Goal: Consume media (video, audio)

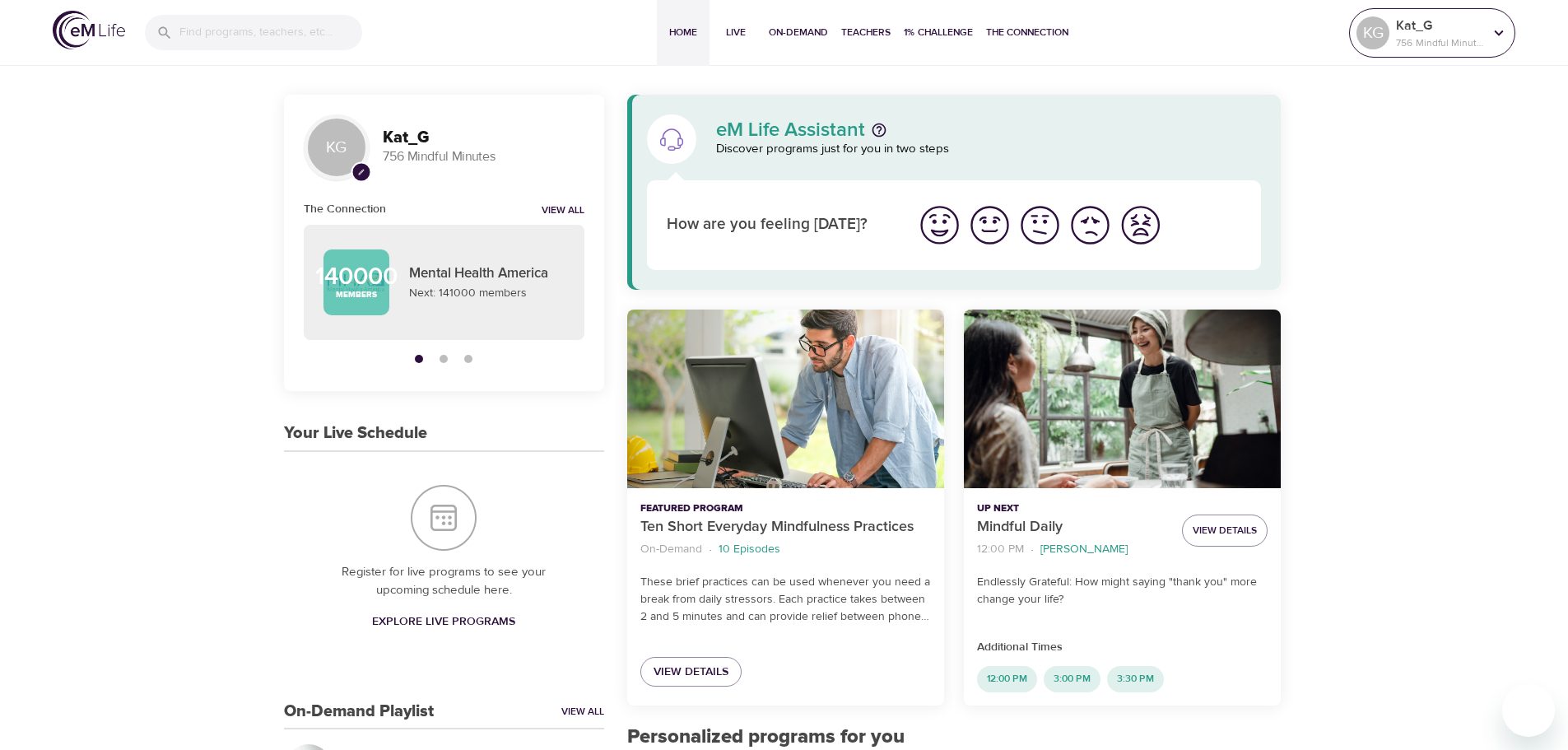
click at [1429, 24] on p "Kat_G" at bounding box center [1440, 26] width 87 height 20
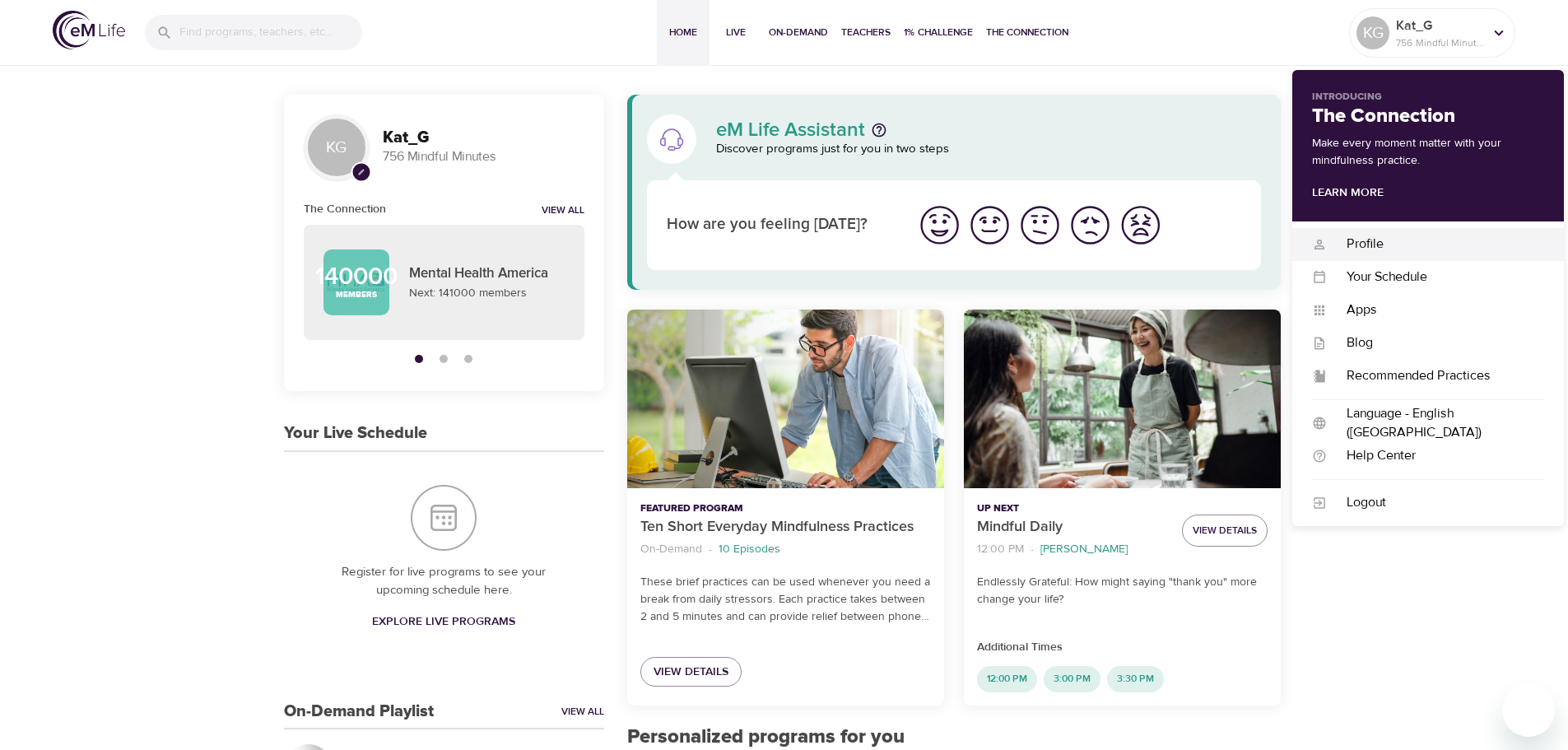
click at [1377, 252] on div "Profile" at bounding box center [1435, 244] width 217 height 19
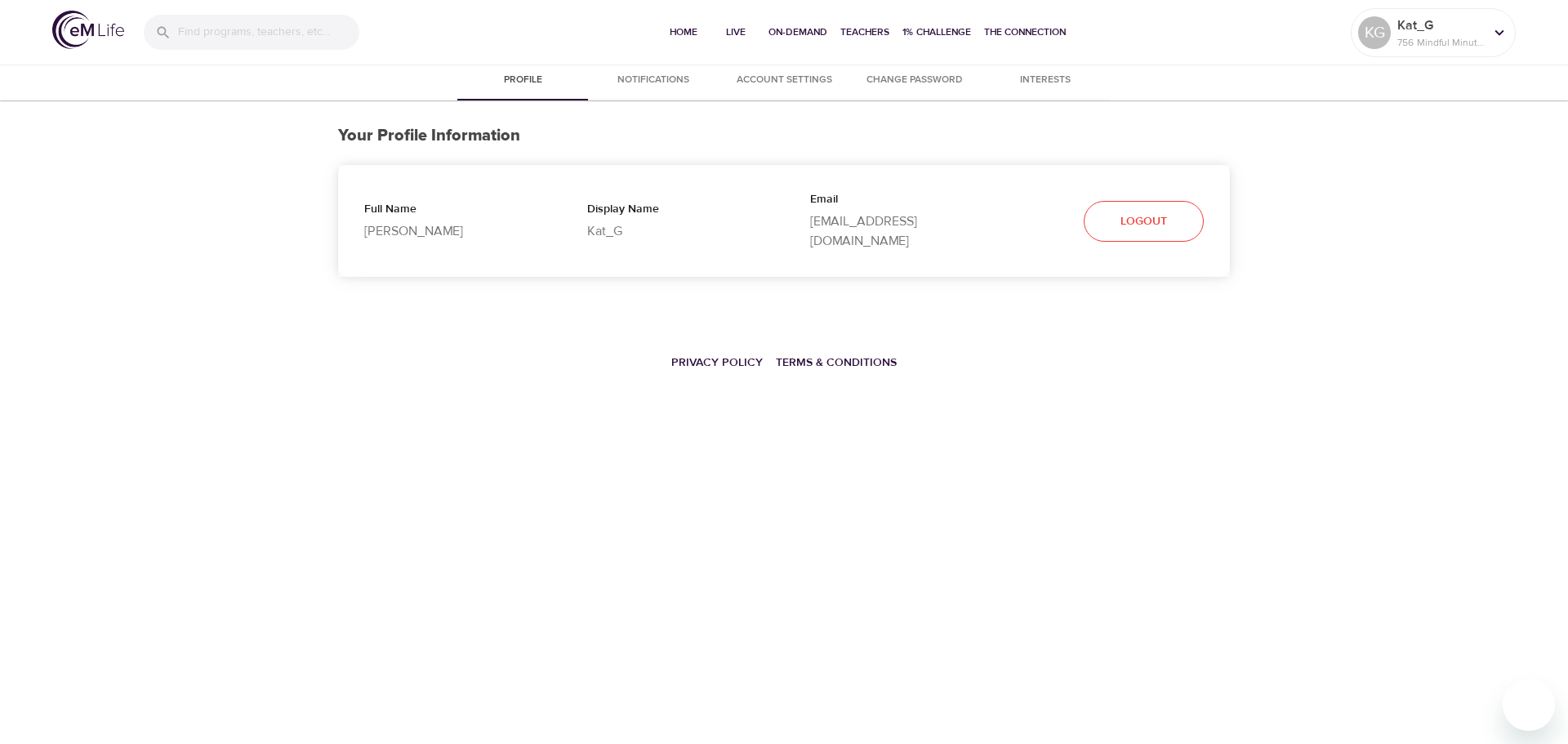
select select "10"
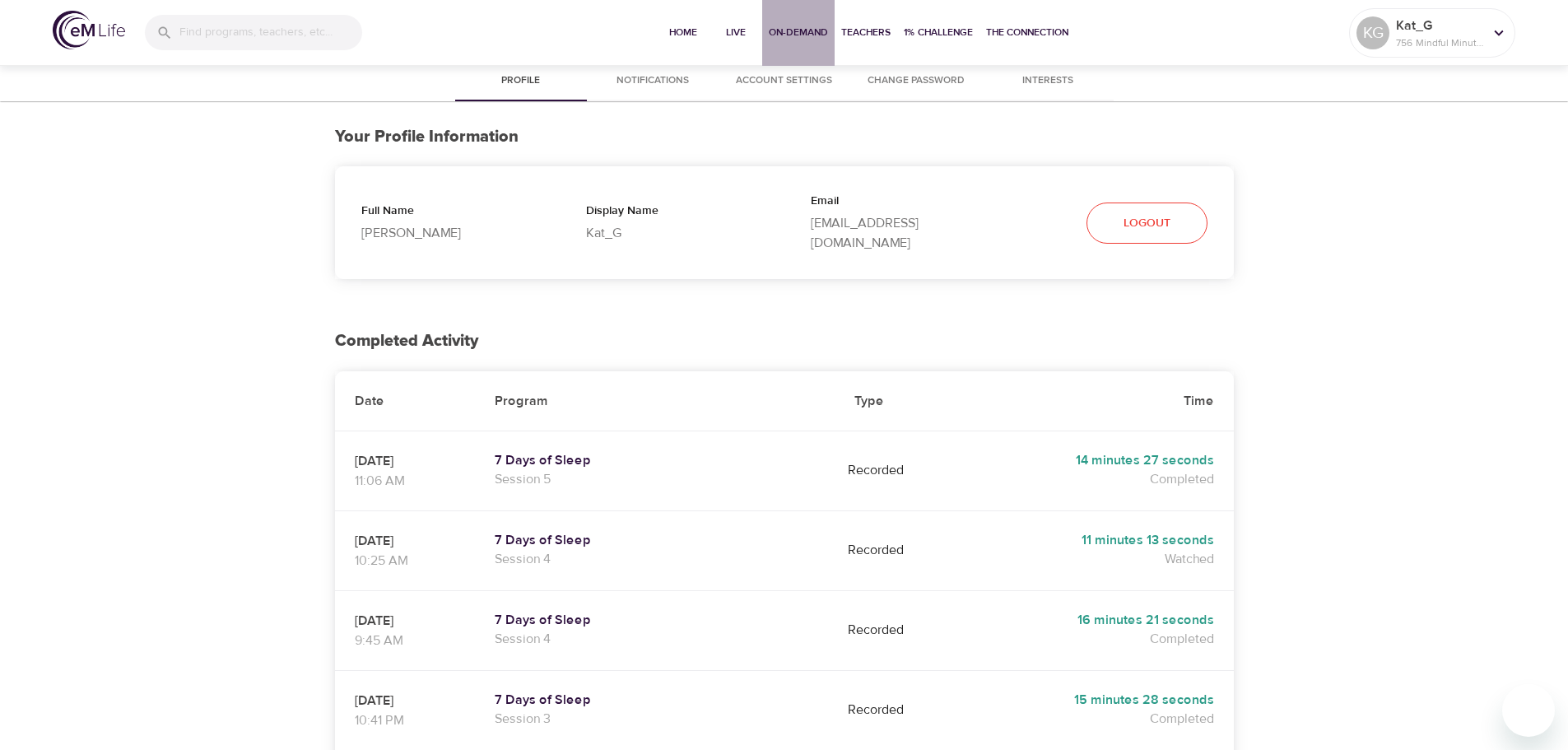
click at [794, 31] on span "On-Demand" at bounding box center [798, 32] width 60 height 18
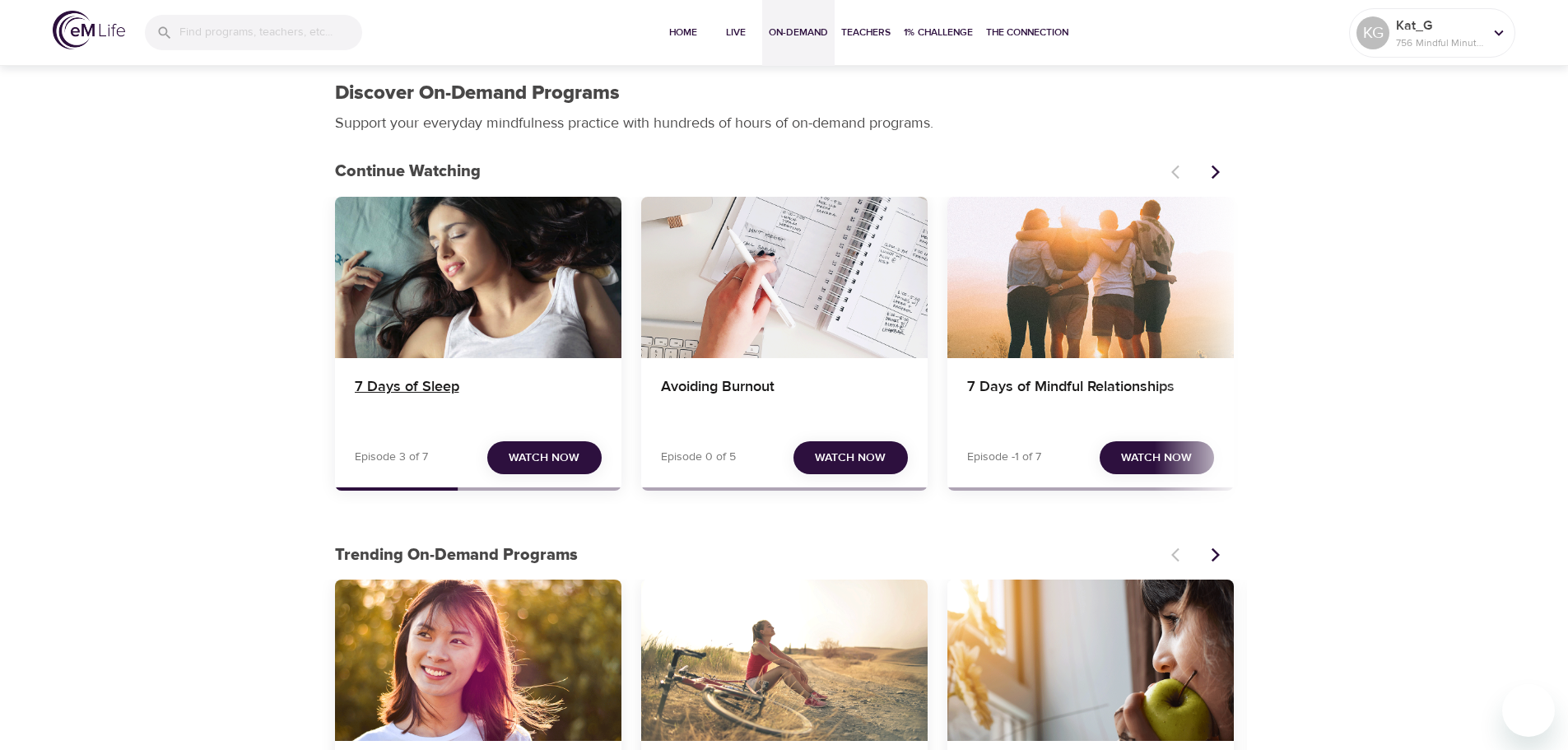
click at [428, 393] on h4 "7 Days of Sleep" at bounding box center [478, 397] width 247 height 39
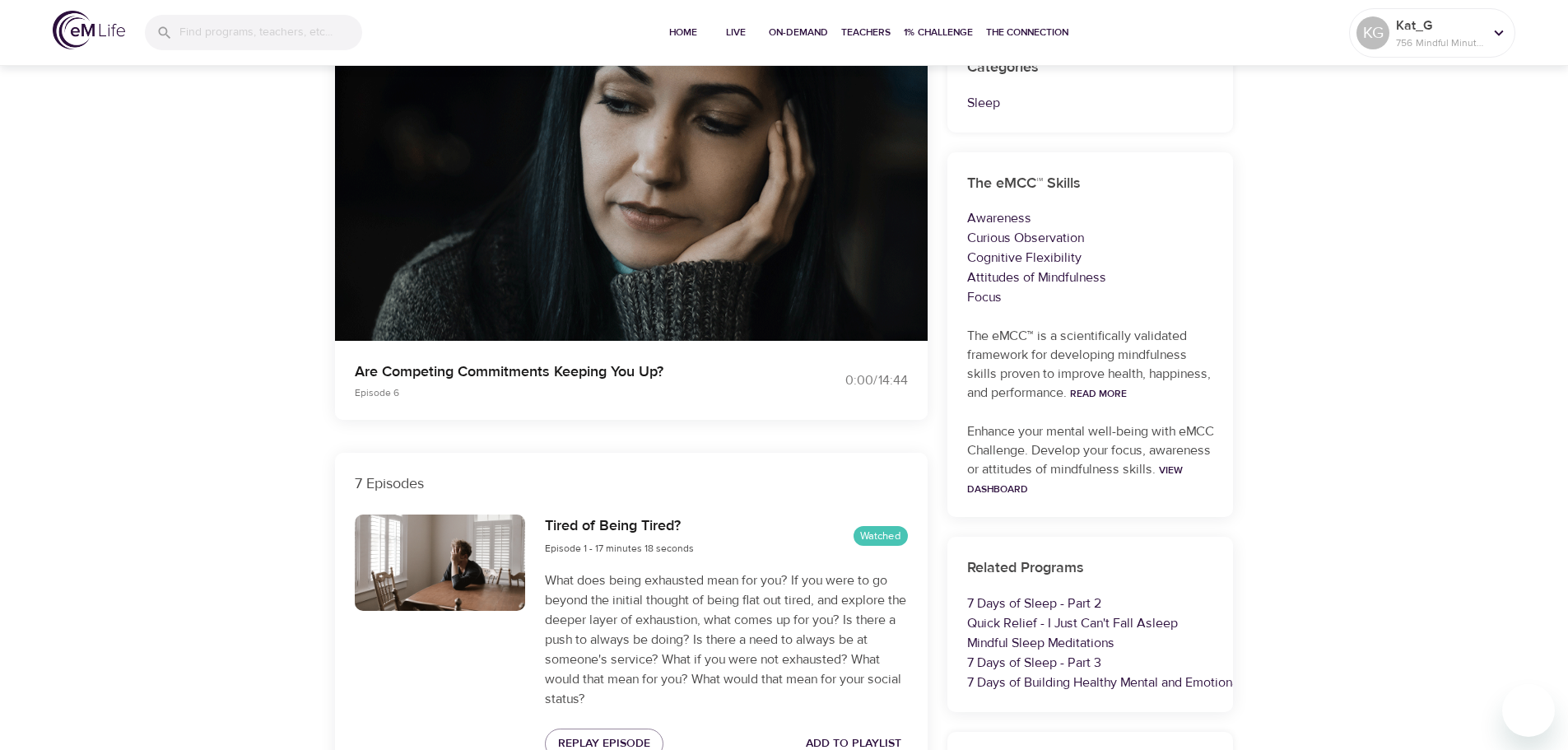
scroll to position [82, 0]
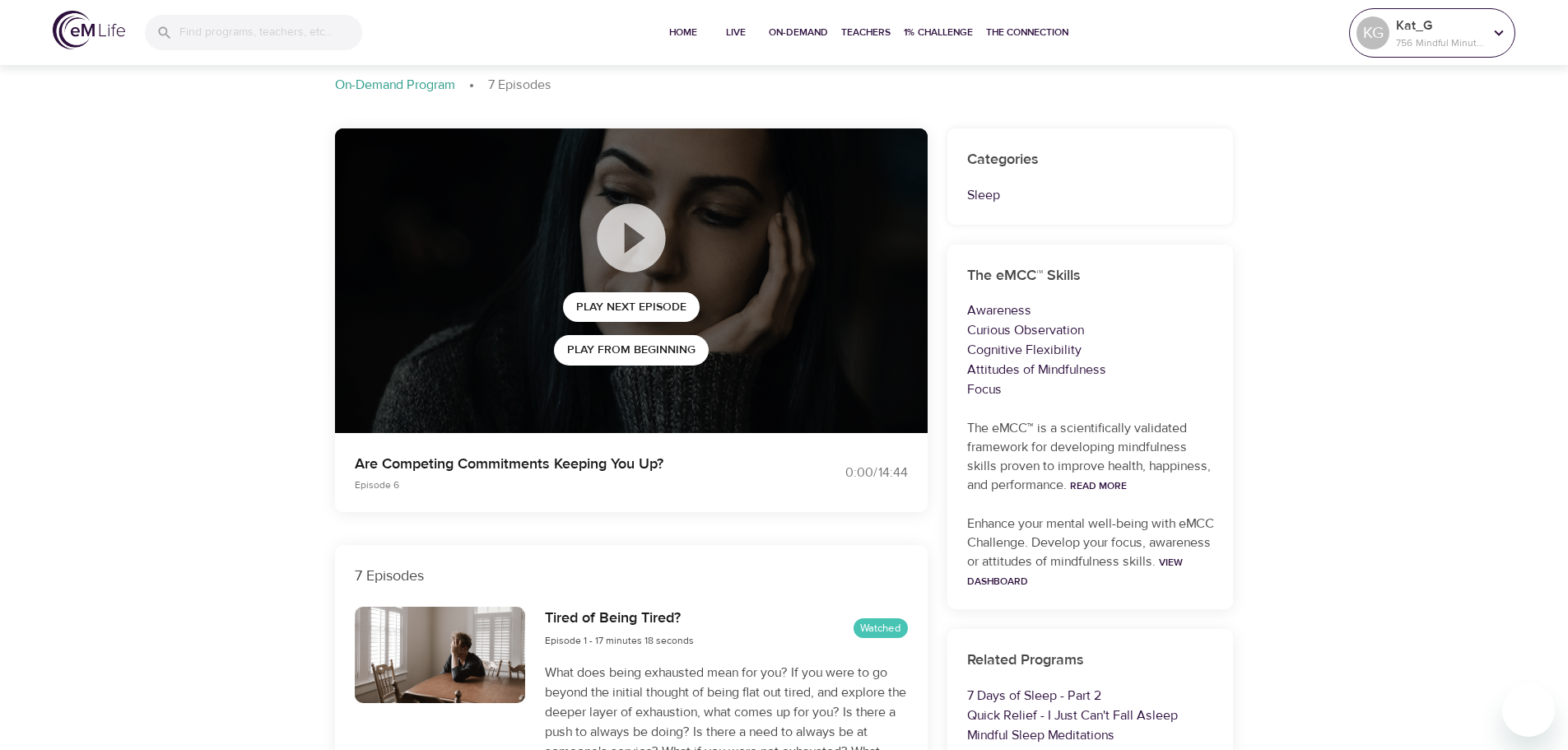
click at [1445, 37] on p "756 Mindful Minutes" at bounding box center [1440, 43] width 87 height 15
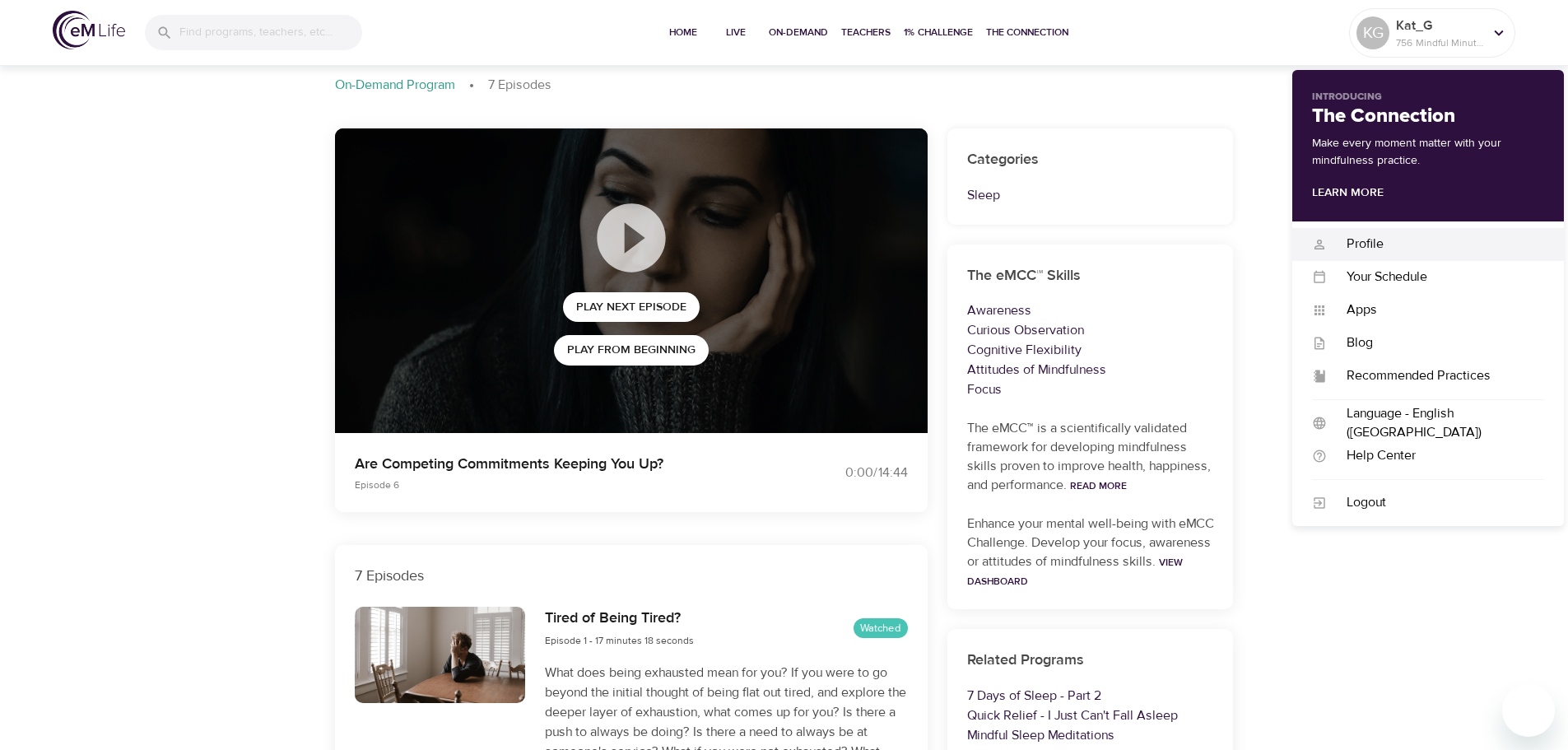
click at [1406, 240] on div "Profile" at bounding box center [1435, 244] width 217 height 19
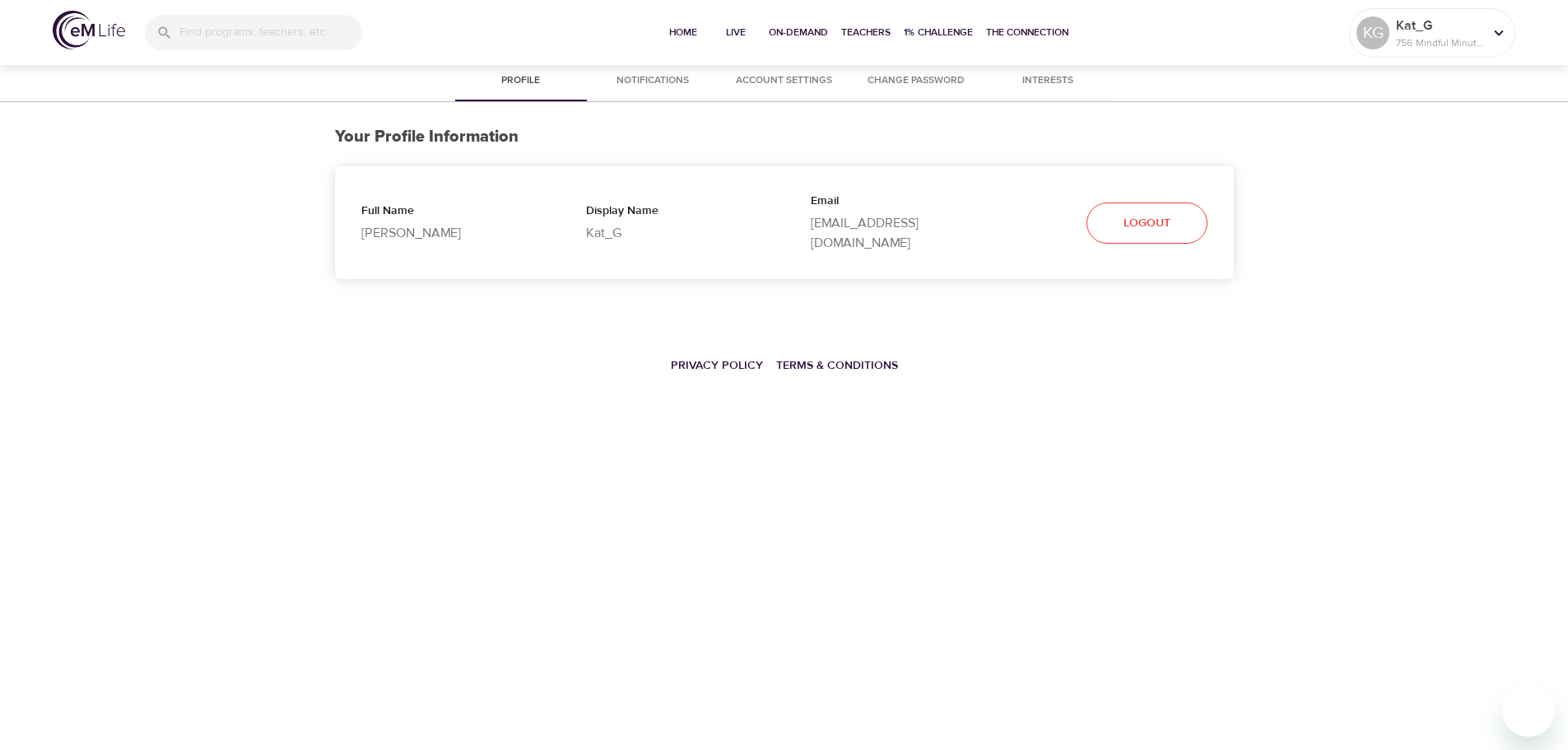
select select "10"
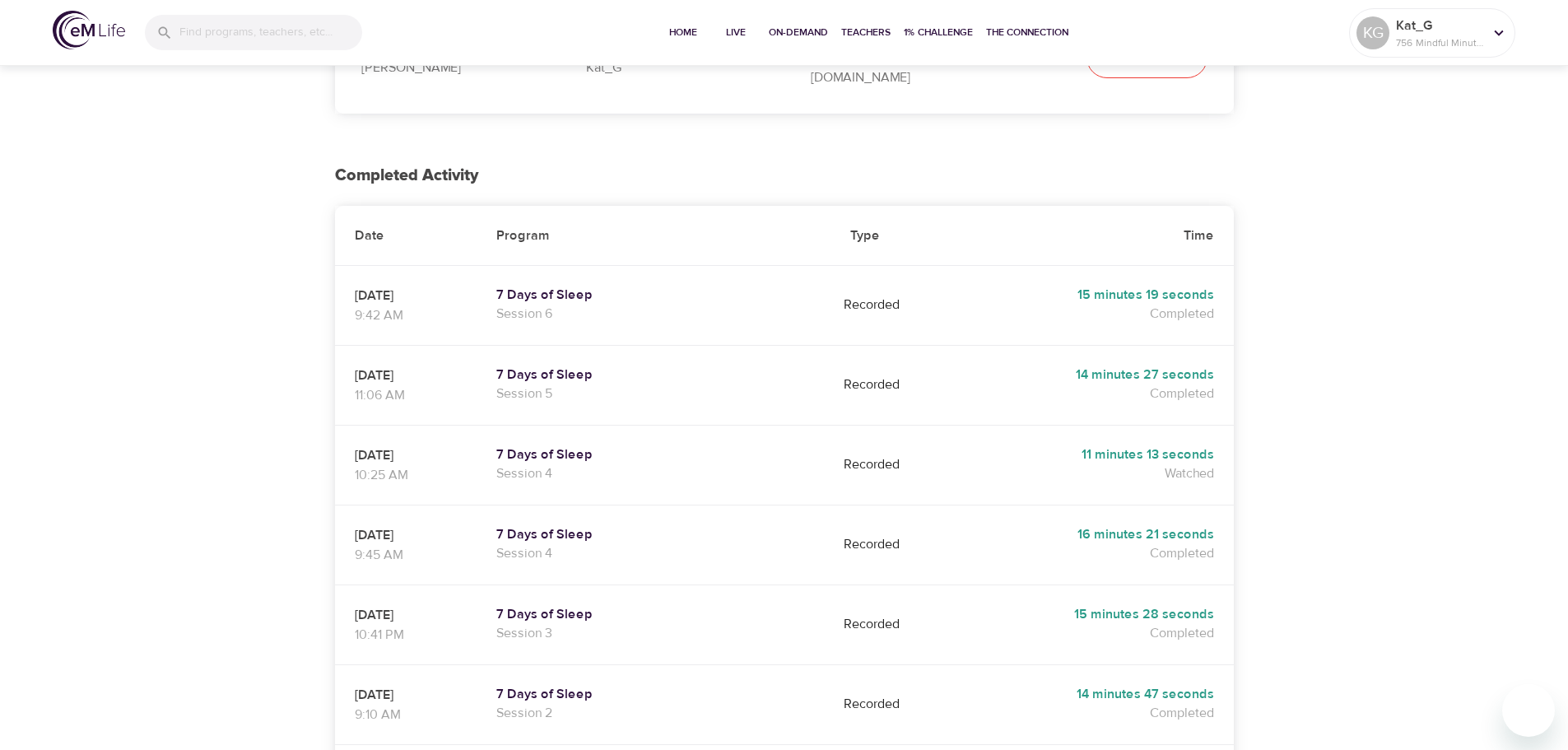
scroll to position [164, 0]
